Goal: Information Seeking & Learning: Learn about a topic

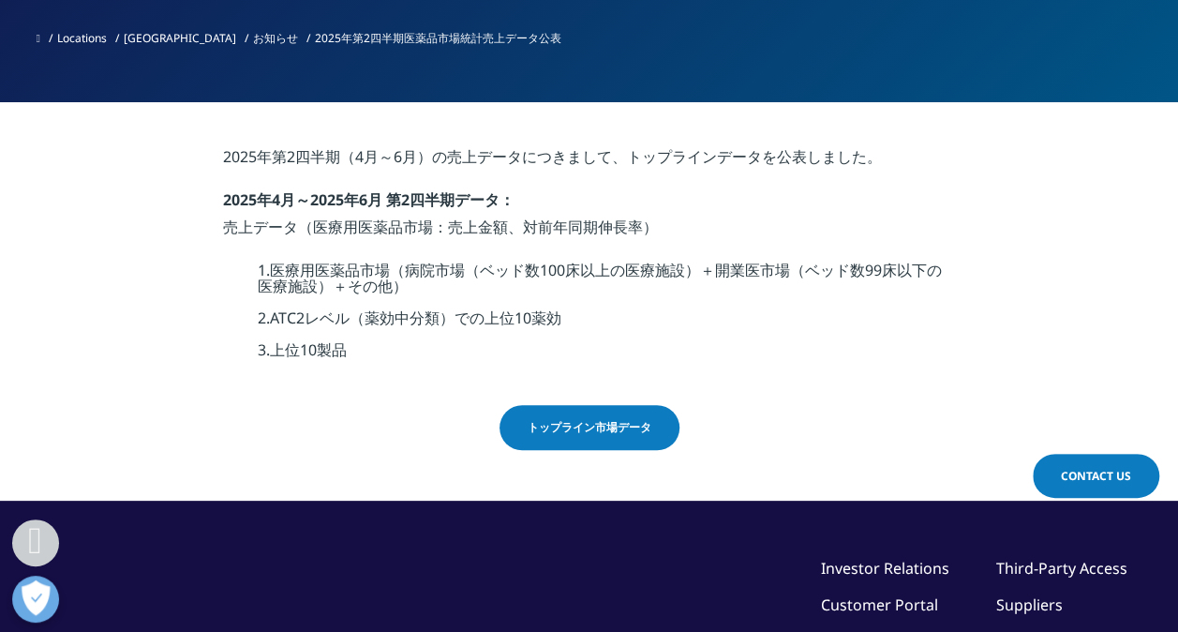
click at [588, 429] on span "トップライン市場データ" at bounding box center [590, 427] width 124 height 17
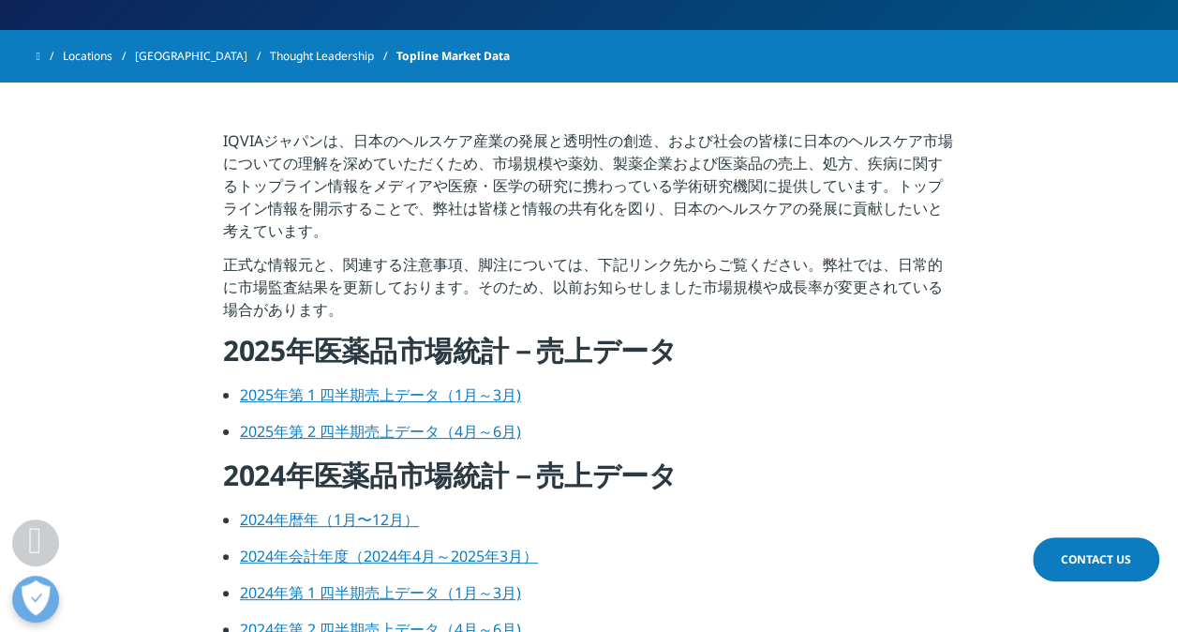
scroll to position [656, 0]
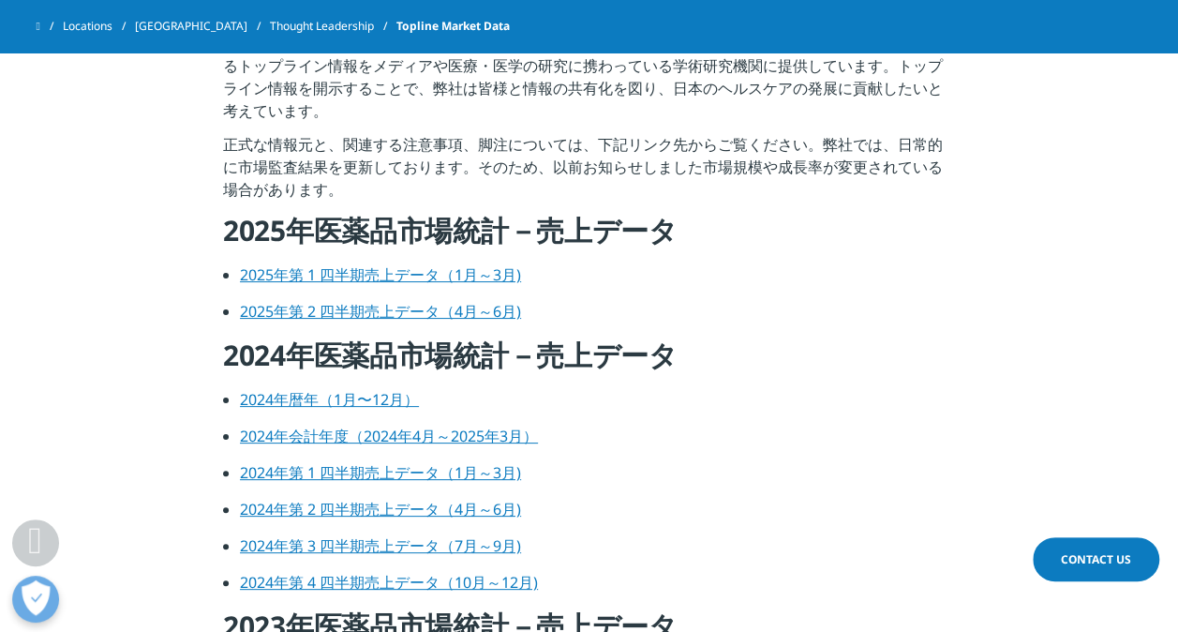
click at [435, 281] on link "2025年第 1 四半期売上データ（1月～3月)" at bounding box center [380, 274] width 281 height 21
drag, startPoint x: 434, startPoint y: 303, endPoint x: 679, endPoint y: 299, distance: 245.5
click at [434, 303] on link "2025年第 2 四半期売上データ（4月～6月)" at bounding box center [380, 311] width 281 height 21
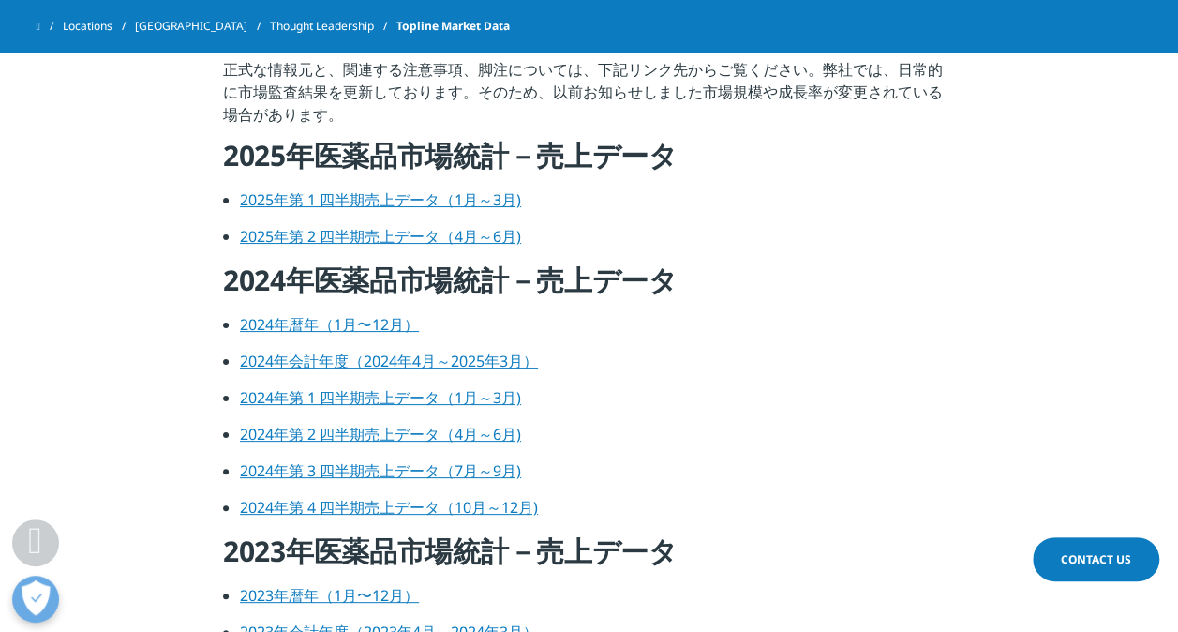
scroll to position [843, 0]
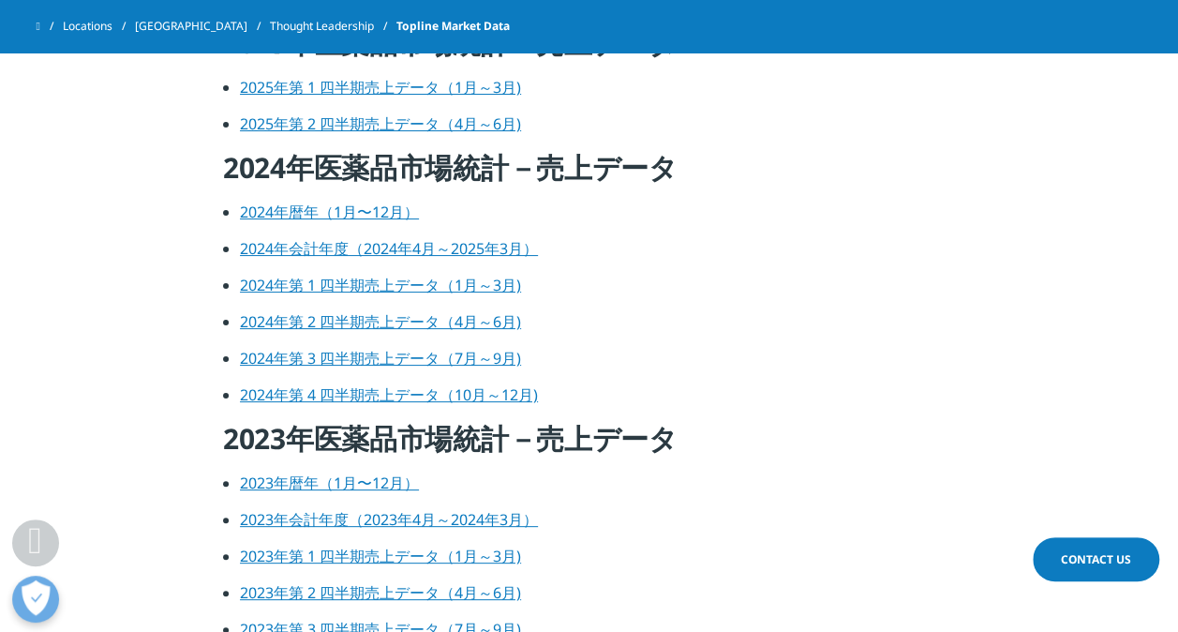
drag, startPoint x: 302, startPoint y: 249, endPoint x: 32, endPoint y: 289, distance: 272.7
click at [302, 249] on link "2024年会計年度（2024年4月～2025年3月）" at bounding box center [389, 248] width 298 height 21
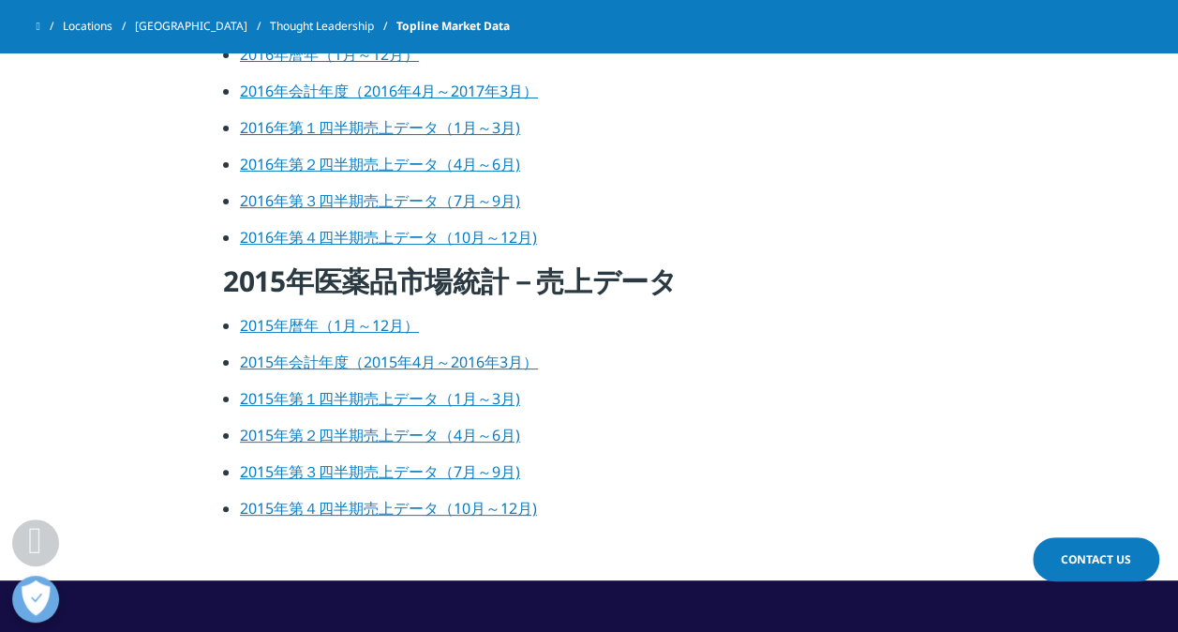
scroll to position [3373, 0]
